Goal: Information Seeking & Learning: Learn about a topic

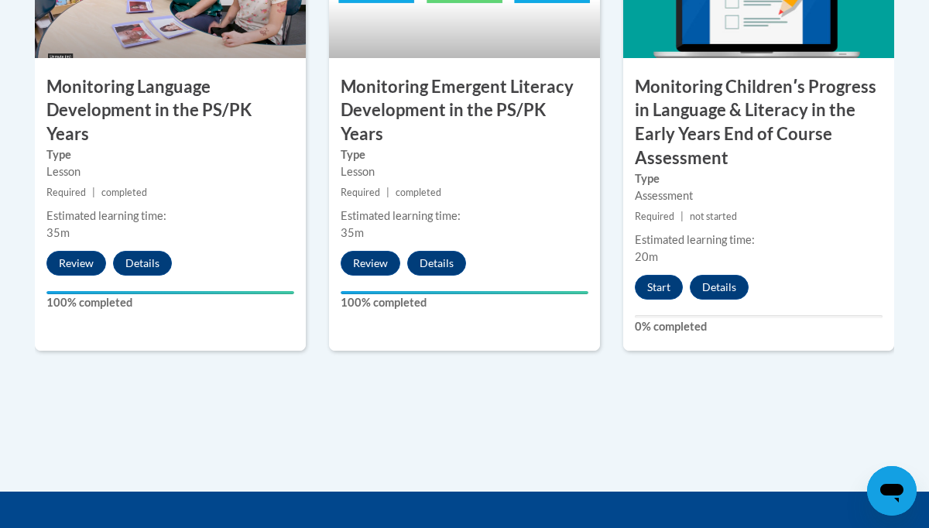
scroll to position [1526, 0]
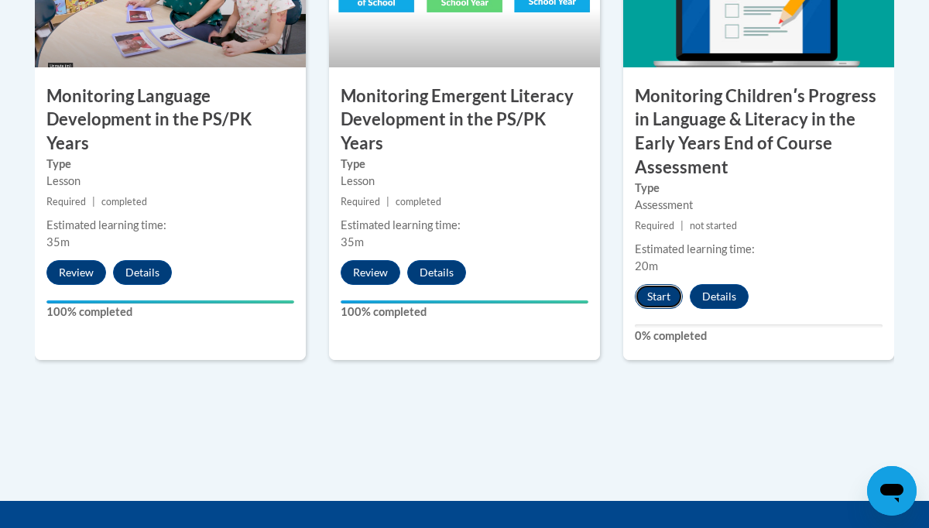
click at [660, 293] on button "Start" at bounding box center [659, 296] width 48 height 25
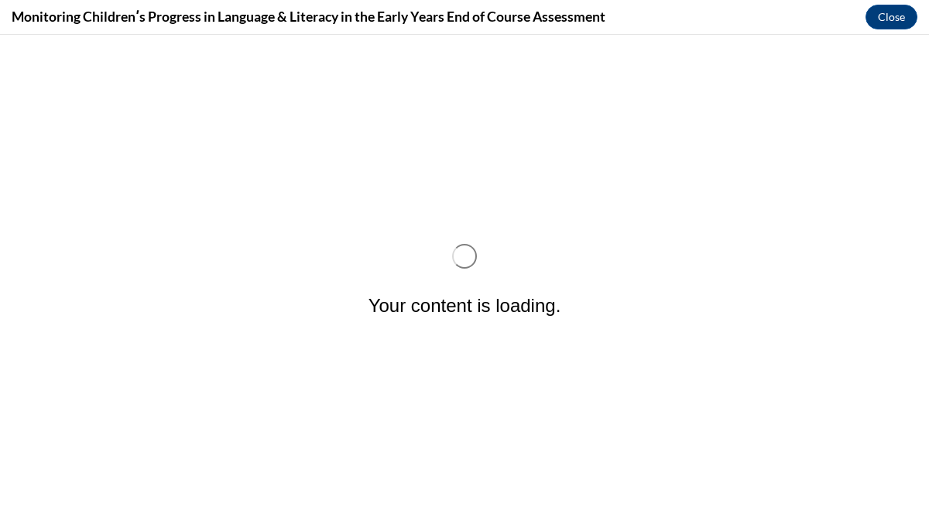
scroll to position [0, 0]
